Goal: Find specific page/section: Find specific page/section

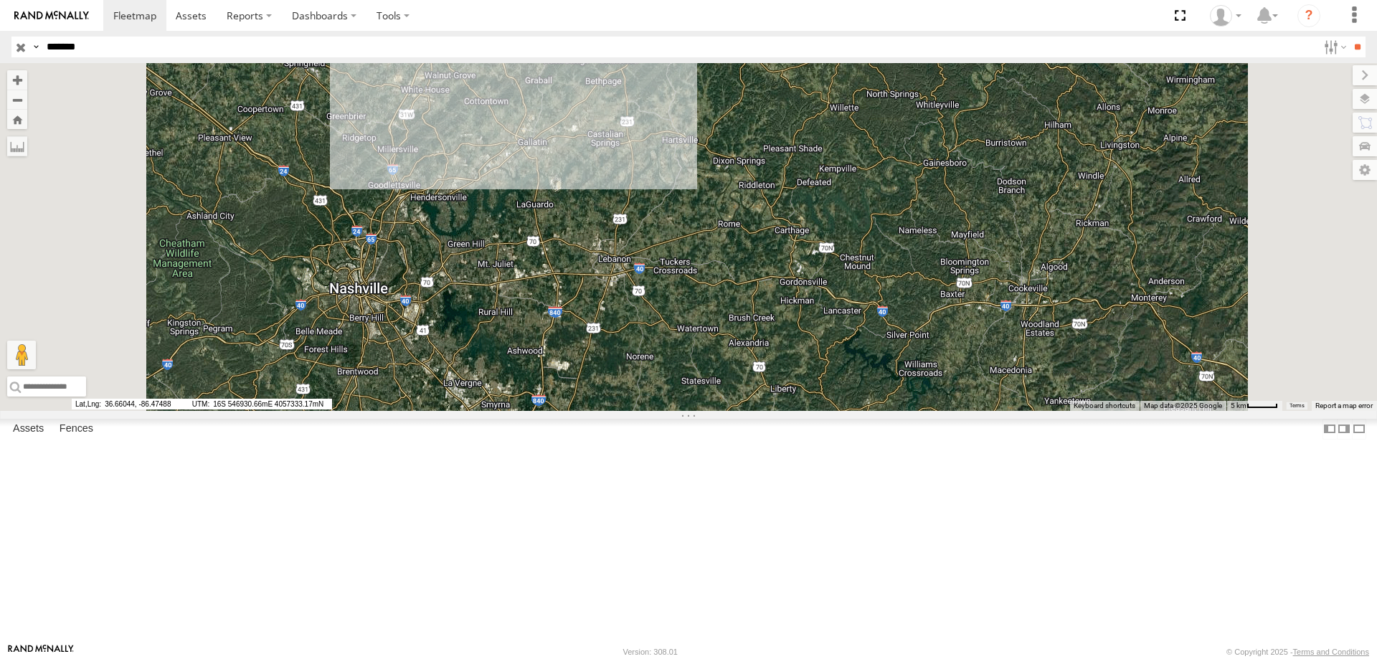
click at [138, 37] on input "*******" at bounding box center [679, 47] width 1277 height 21
click at [1349, 37] on input "**" at bounding box center [1357, 47] width 16 height 21
click at [1362, 97] on label at bounding box center [1351, 99] width 52 height 20
click at [1320, 175] on label at bounding box center [1348, 170] width 57 height 20
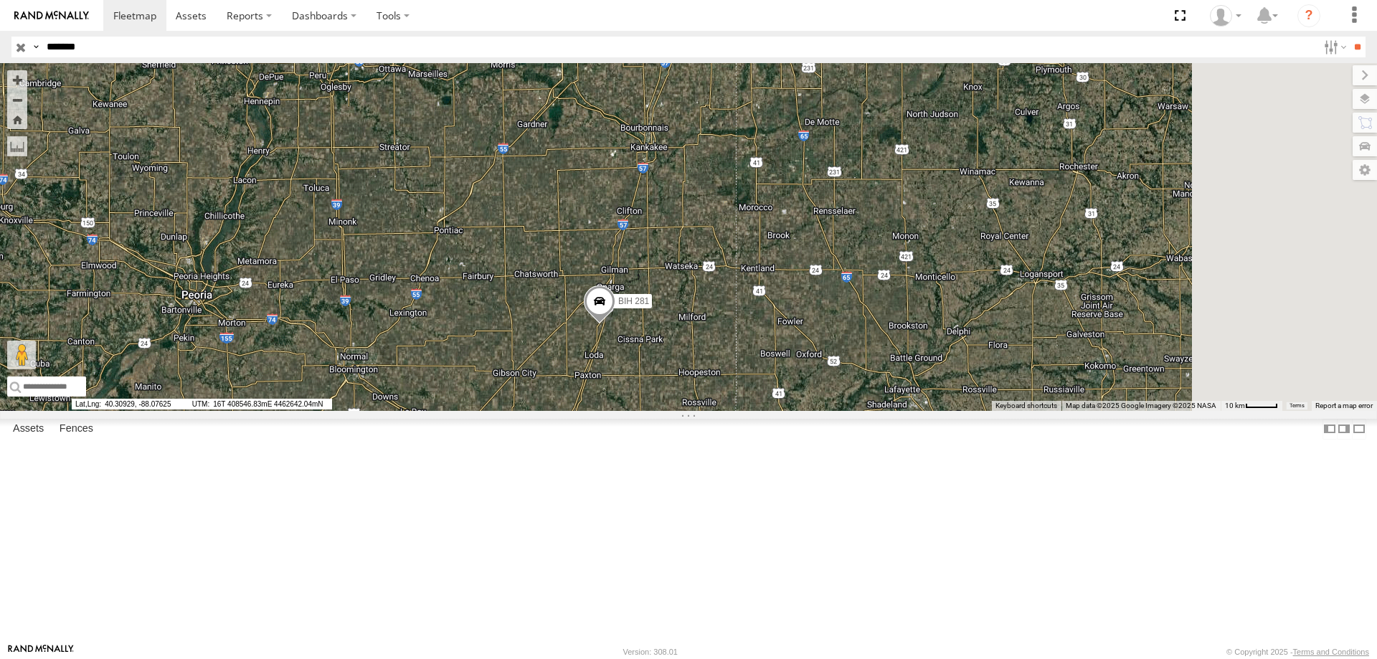
drag, startPoint x: 956, startPoint y: 250, endPoint x: 765, endPoint y: 549, distance: 353.8
click at [765, 411] on div "BIH 281" at bounding box center [688, 237] width 1377 height 348
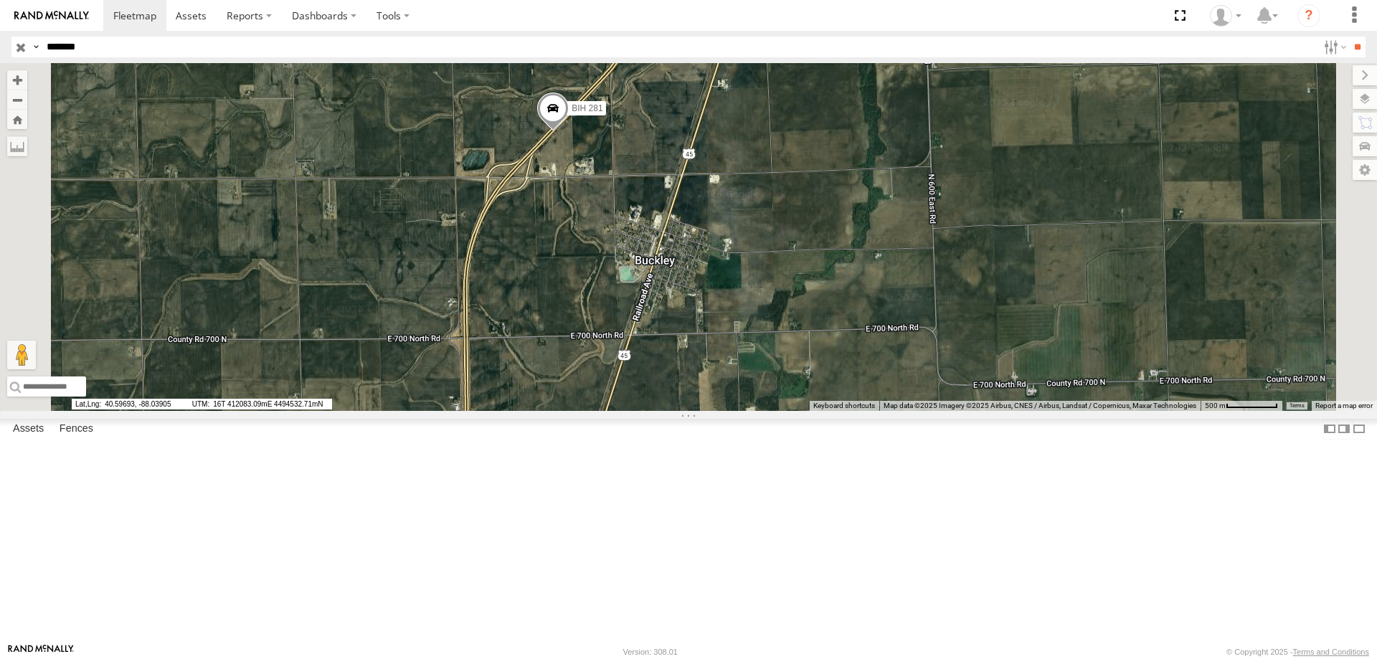
drag, startPoint x: 774, startPoint y: 250, endPoint x: 737, endPoint y: 415, distance: 169.0
click at [739, 411] on div "BIH 281" at bounding box center [688, 237] width 1377 height 348
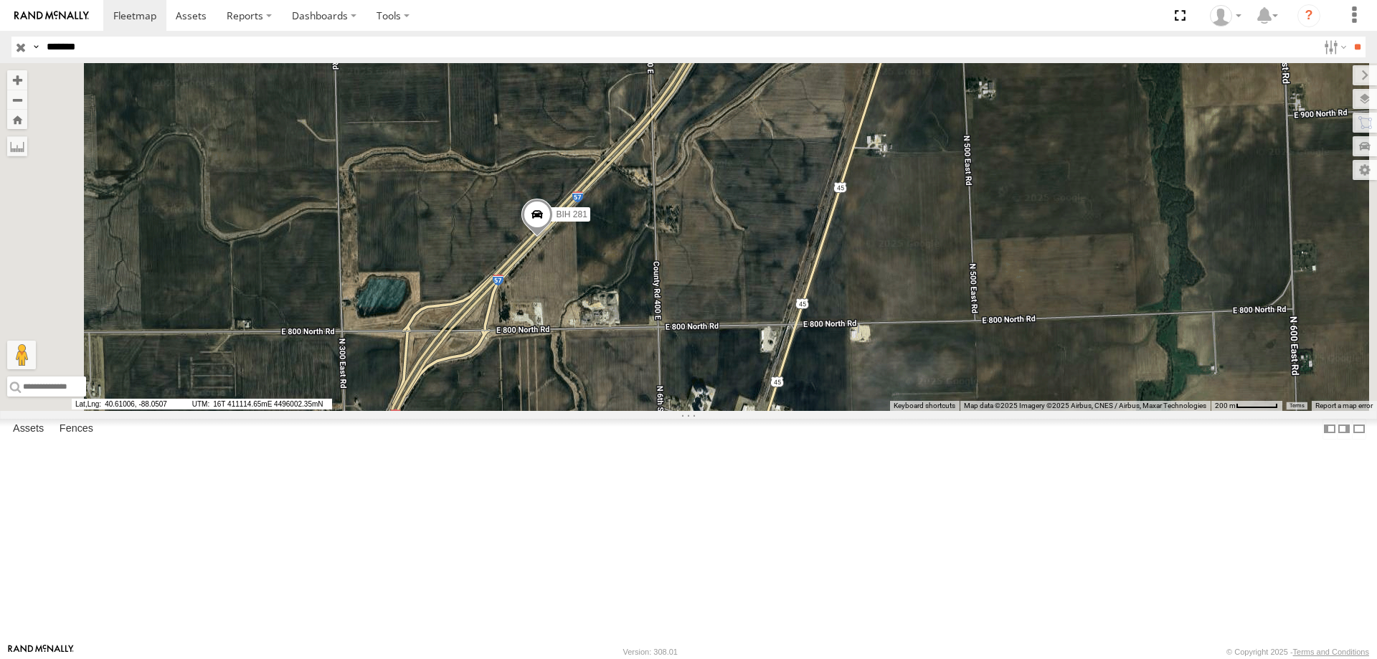
click at [553, 237] on span at bounding box center [538, 218] width 32 height 39
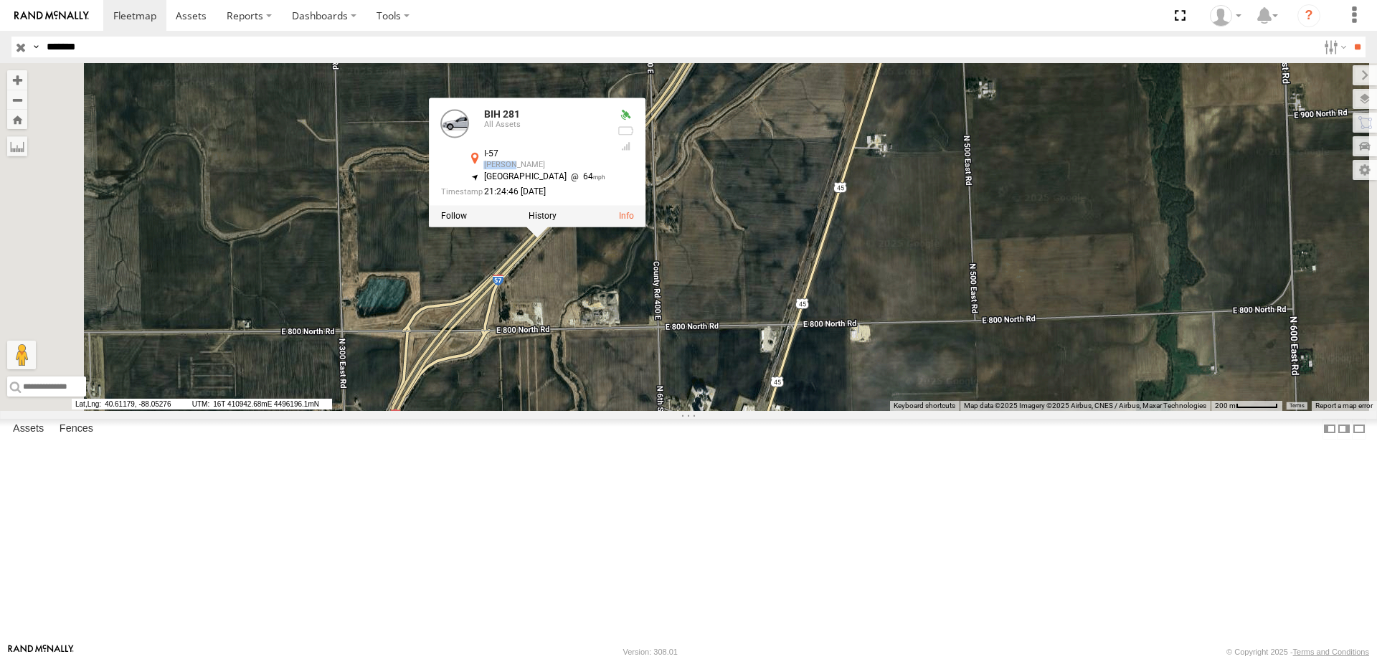
drag, startPoint x: 705, startPoint y: 283, endPoint x: 676, endPoint y: 286, distance: 29.5
click at [606, 172] on div "I-57 [PERSON_NAME] 40.60876 , -88.05025" at bounding box center [536, 161] width 139 height 22
copy div "[PERSON_NAME]"
drag, startPoint x: 532, startPoint y: 637, endPoint x: 464, endPoint y: 638, distance: 67.4
click at [187, 410] on span "40.59563, -88.06135" at bounding box center [129, 404] width 115 height 11
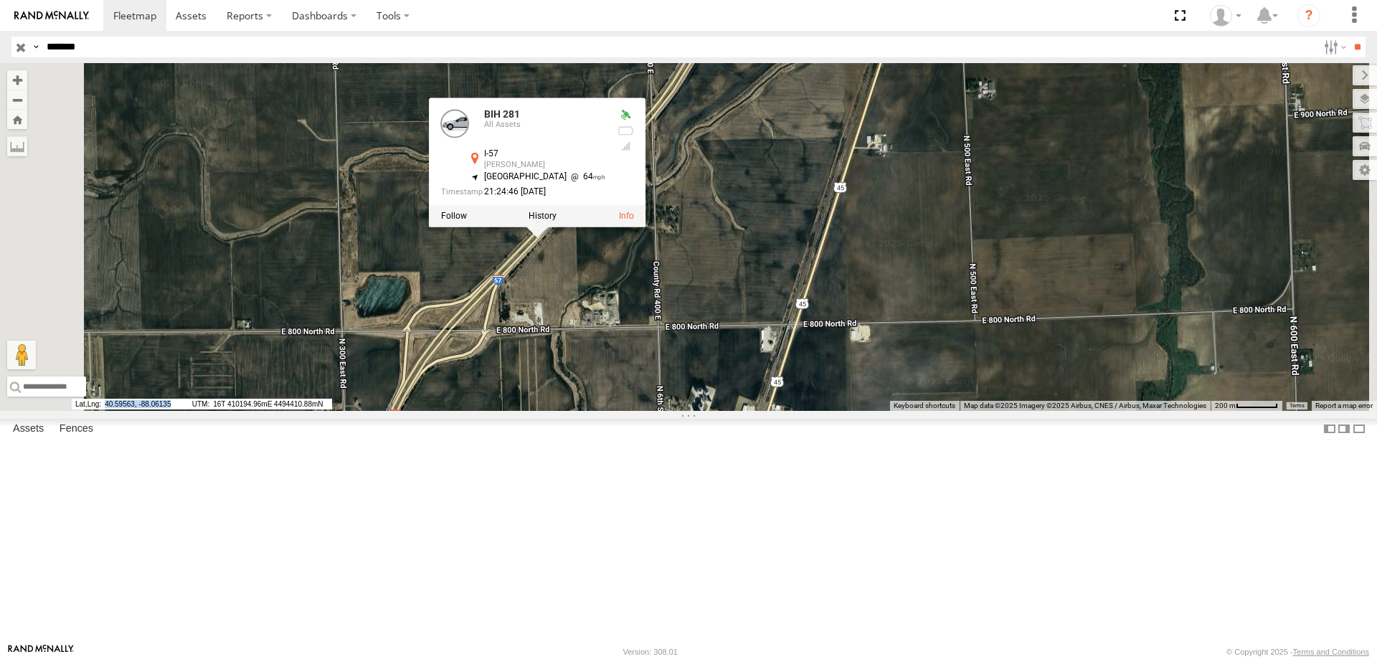
copy span "40.59563, -88.06135"
click at [143, 45] on input "*******" at bounding box center [679, 47] width 1277 height 21
type input "*******"
click at [1349, 37] on input "**" at bounding box center [1357, 47] width 16 height 21
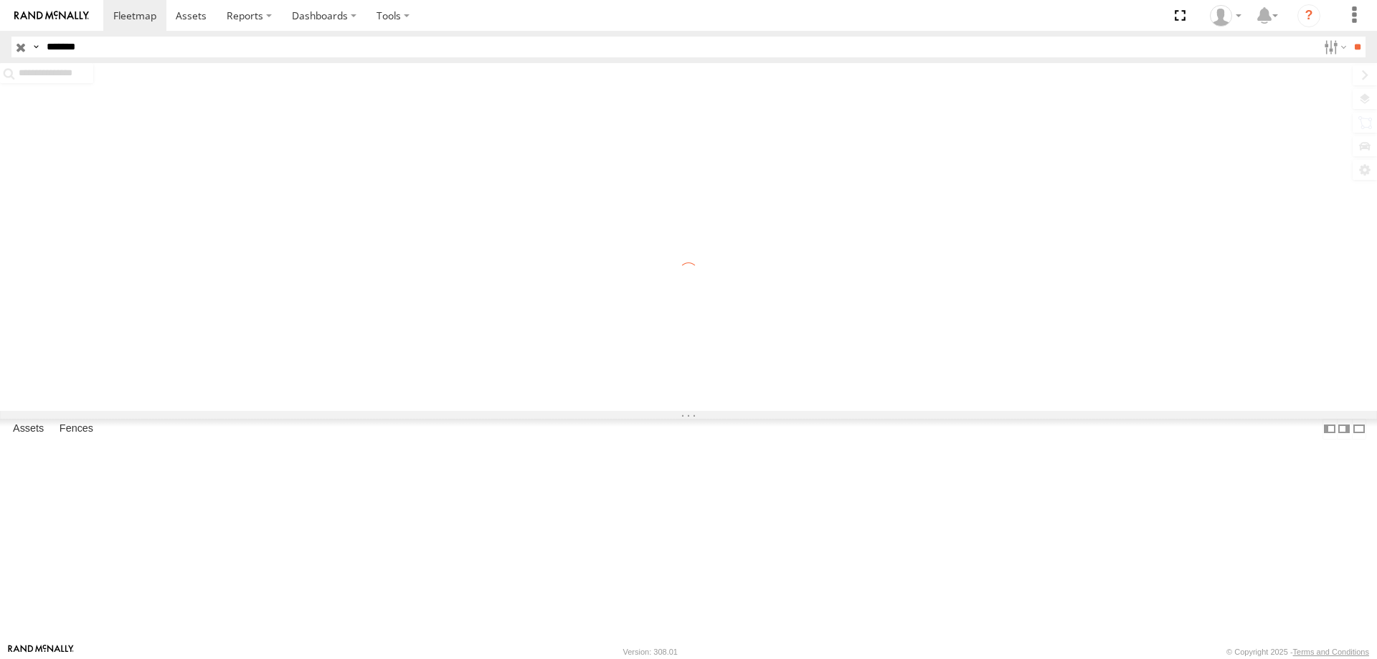
click at [142, 48] on input "*******" at bounding box center [679, 47] width 1277 height 21
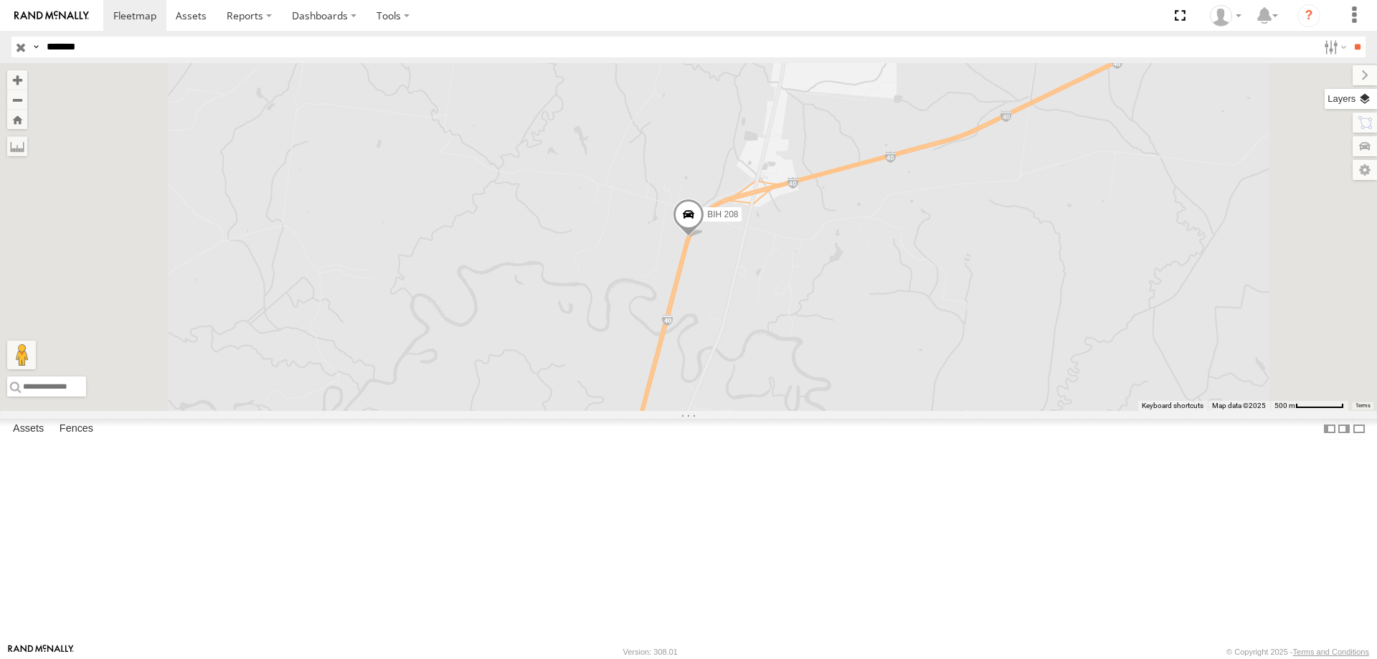
click at [1362, 101] on label at bounding box center [1351, 99] width 52 height 20
click at [0, 0] on span "Basemaps" at bounding box center [0, 0] width 0 height 0
click at [0, 0] on span "Satellite + Roadmap" at bounding box center [0, 0] width 0 height 0
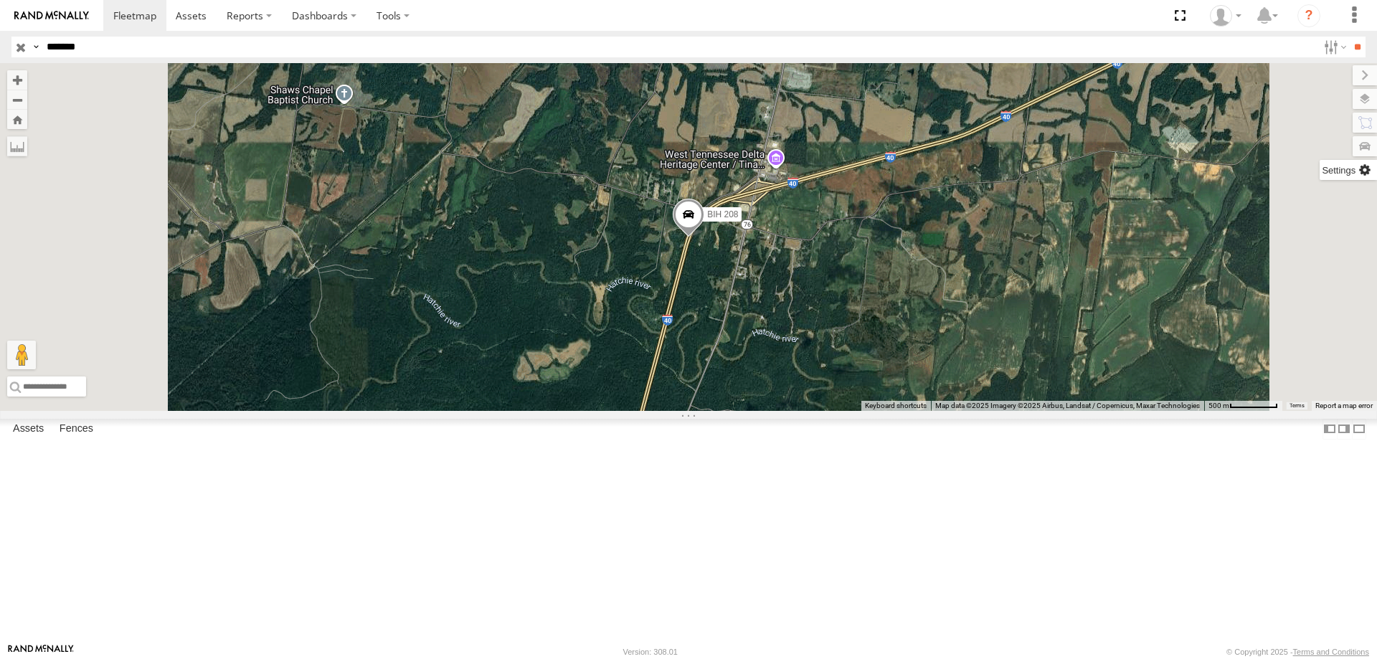
click at [1320, 174] on label at bounding box center [1348, 170] width 57 height 20
click at [0, 0] on span "Show Mouse Coordinates" at bounding box center [0, 0] width 0 height 0
click at [704, 237] on span at bounding box center [689, 218] width 32 height 39
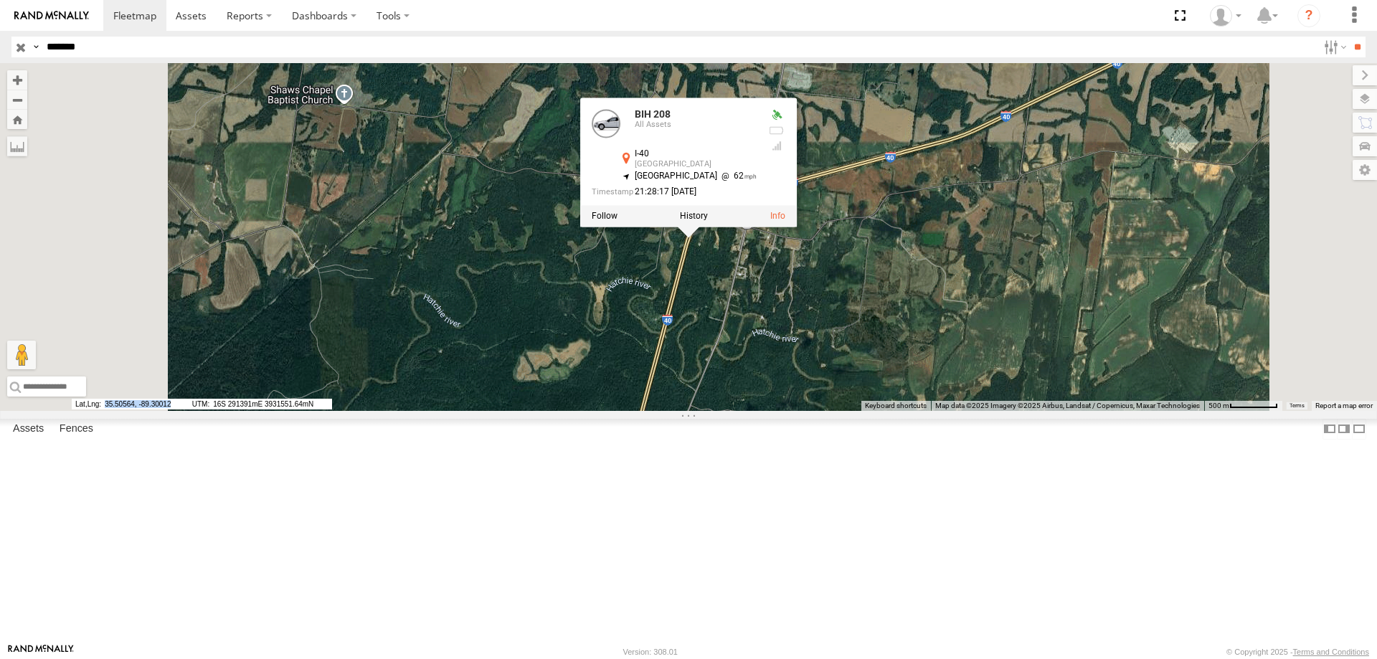
drag, startPoint x: 533, startPoint y: 633, endPoint x: 463, endPoint y: 640, distance: 69.9
click at [187, 410] on span "35.50564, -89.30012" at bounding box center [129, 404] width 115 height 11
copy span "35.50564, -89.30012"
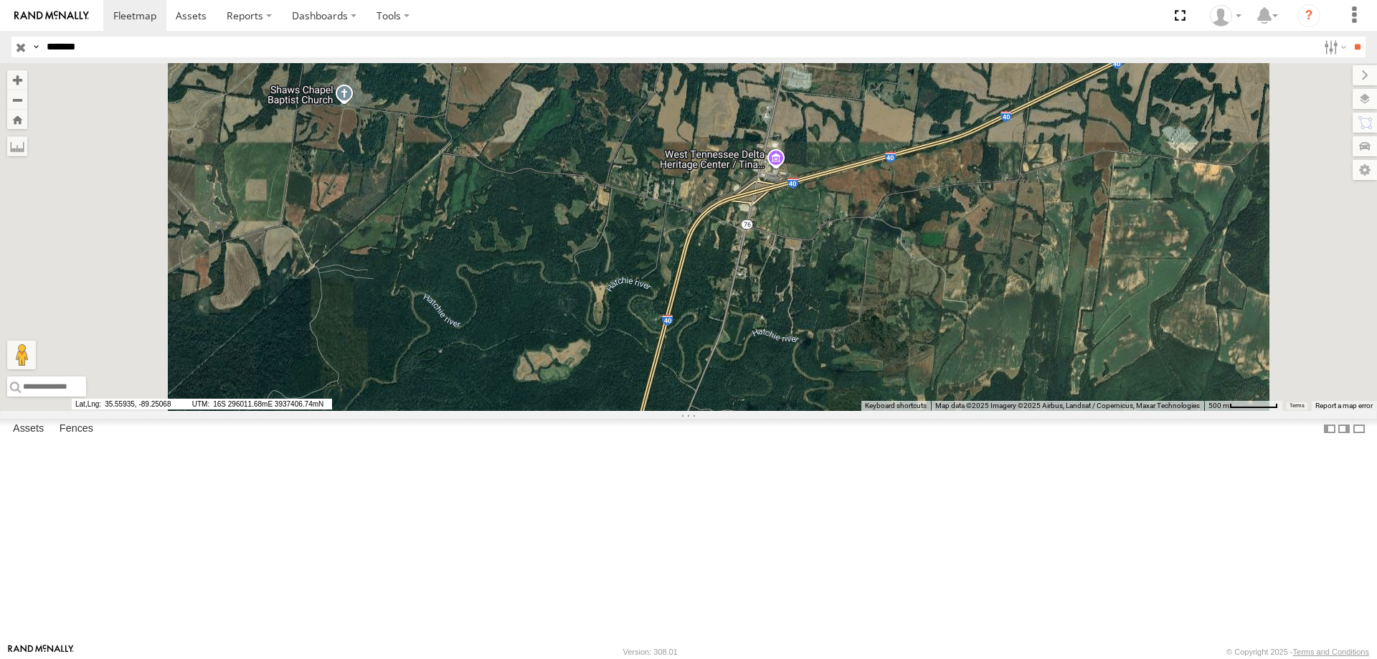
click at [825, 16] on section at bounding box center [738, 15] width 1270 height 31
click at [702, 21] on section at bounding box center [738, 15] width 1270 height 31
click at [602, 22] on section at bounding box center [738, 15] width 1270 height 31
click at [0, 0] on div "BIH 208 All Assets I-40 Mason 35.39606 -89.40557" at bounding box center [0, 0] width 0 height 0
